Goal: Task Accomplishment & Management: Complete application form

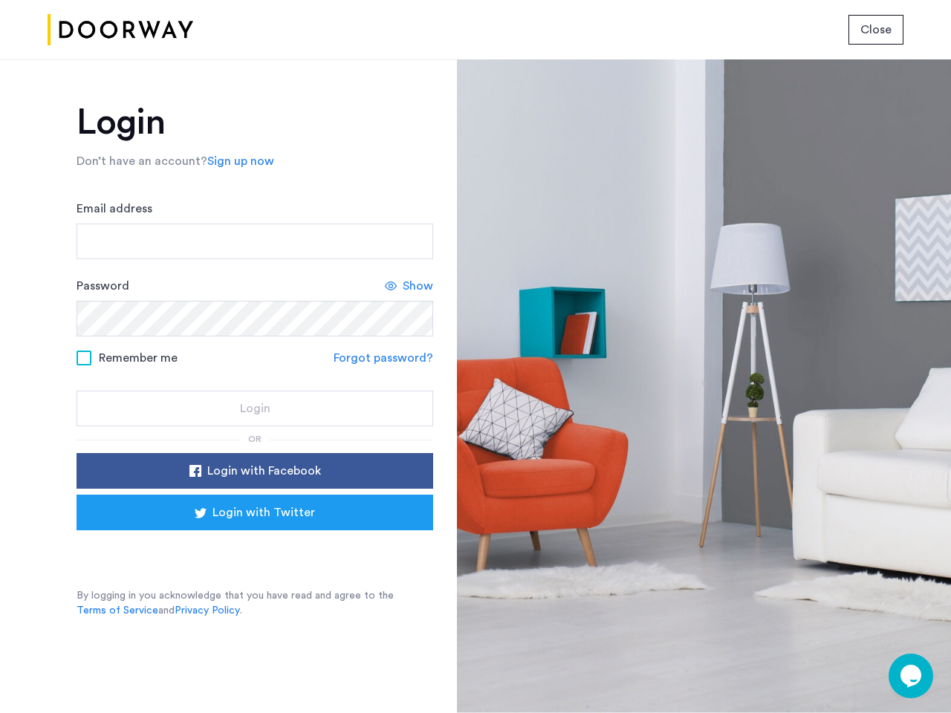
click at [876, 30] on span "Close" at bounding box center [875, 30] width 31 height 18
click at [237, 161] on link "Sign up now" at bounding box center [240, 161] width 67 height 18
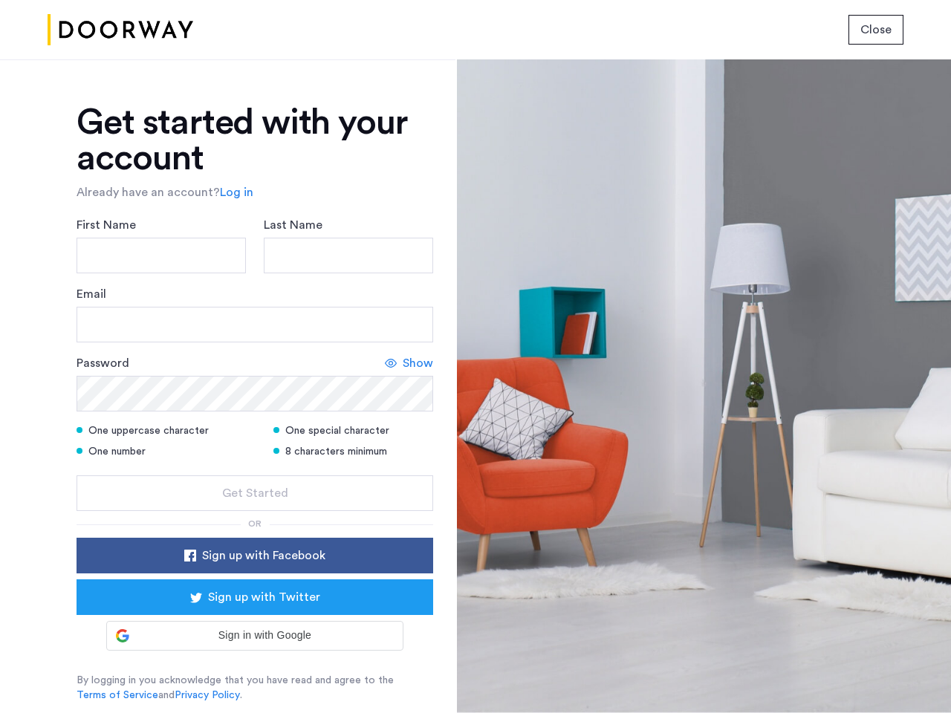
click at [386, 358] on icon at bounding box center [391, 363] width 12 height 12
click at [255, 471] on form "First Name Last Name Email Password Hide One uppercase character One special ch…" at bounding box center [255, 363] width 357 height 295
click at [255, 513] on div "Get started with your account Already have an account? Log in First Name Last N…" at bounding box center [255, 404] width 357 height 598
click at [911, 676] on div at bounding box center [704, 386] width 494 height 654
